Goal: Connect with others: Connect with others

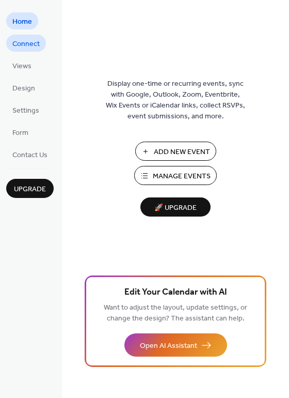
click at [31, 45] on span "Connect" at bounding box center [25, 44] width 27 height 11
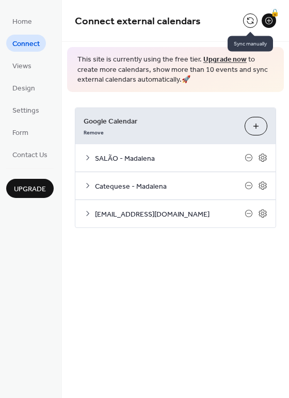
click at [247, 23] on button at bounding box center [250, 20] width 14 height 14
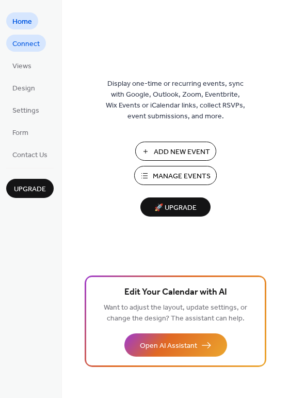
click at [28, 42] on span "Connect" at bounding box center [25, 44] width 27 height 11
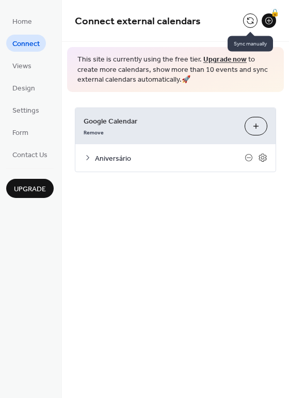
click at [247, 23] on button at bounding box center [250, 20] width 14 height 14
